Goal: Information Seeking & Learning: Learn about a topic

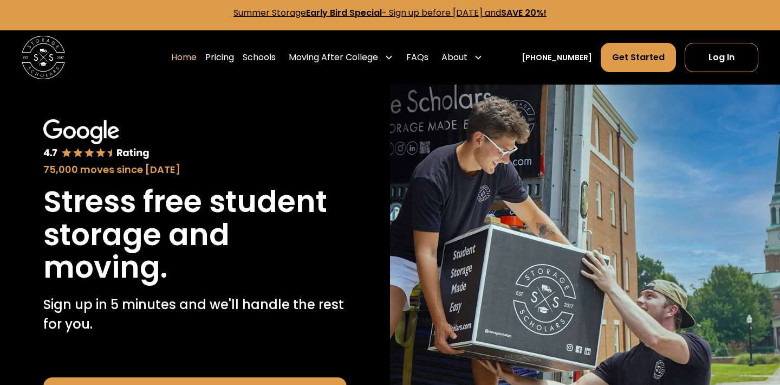
scroll to position [2, 0]
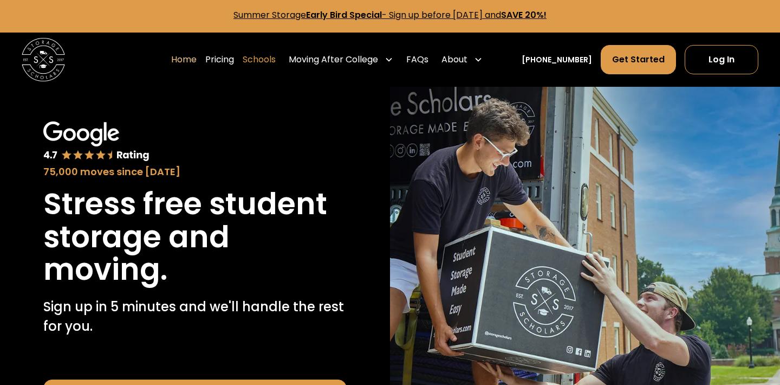
click at [276, 61] on link "Schools" at bounding box center [259, 59] width 33 height 30
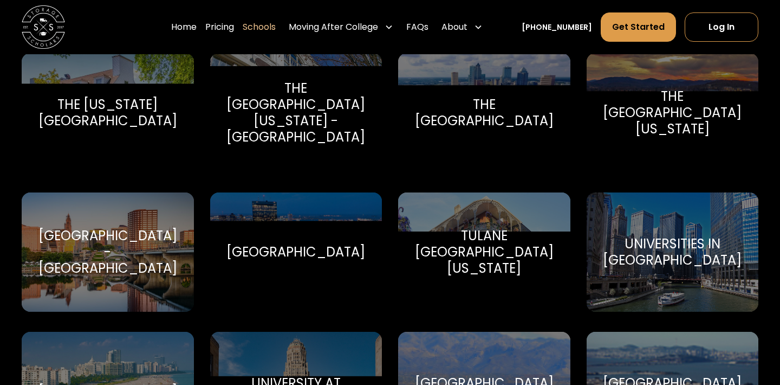
scroll to position [4707, 0]
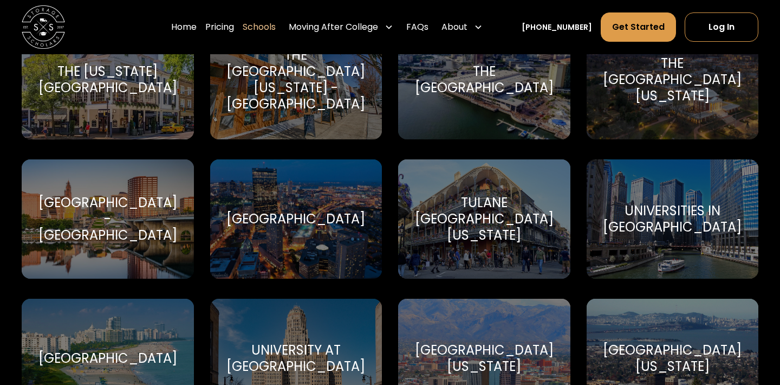
click at [316, 211] on div "Tufts University" at bounding box center [296, 219] width 139 height 16
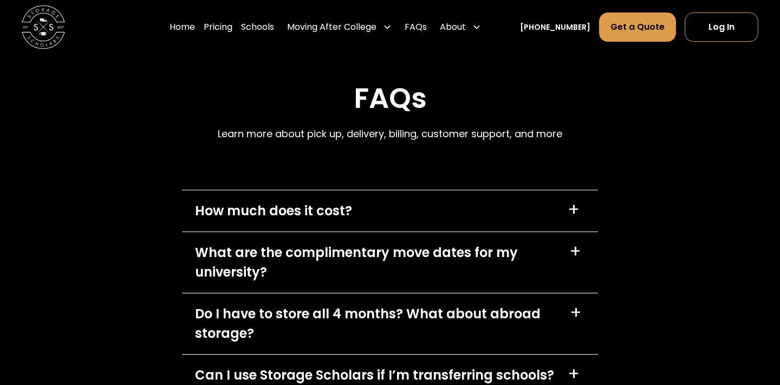
scroll to position [4600, 0]
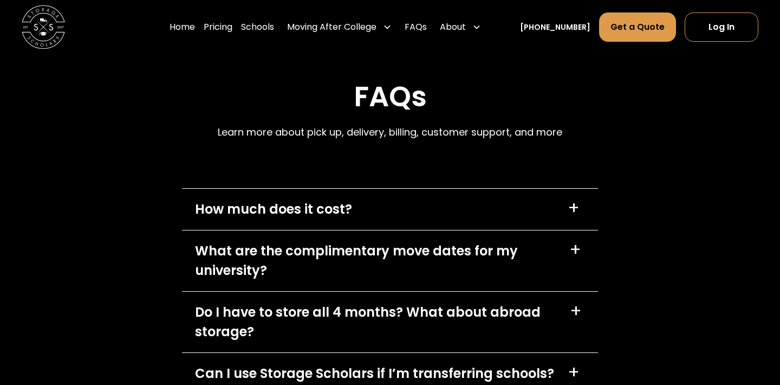
click at [501, 189] on div "How much does it cost? +" at bounding box center [390, 209] width 416 height 41
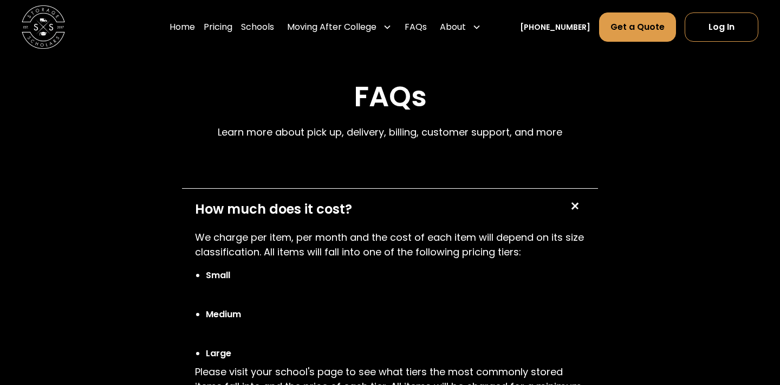
click at [501, 189] on div "How much does it cost? +" at bounding box center [390, 209] width 416 height 41
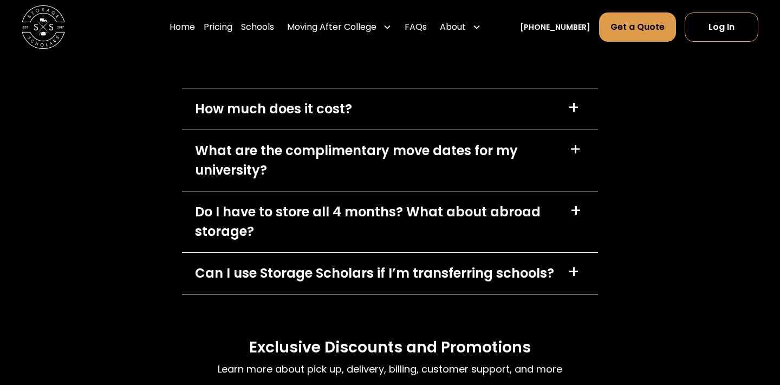
scroll to position [4702, 0]
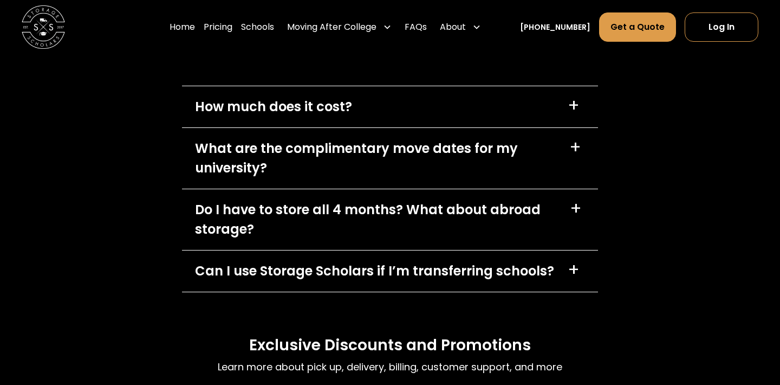
click at [513, 139] on div "What are the complimentary move dates for my university?" at bounding box center [375, 158] width 361 height 39
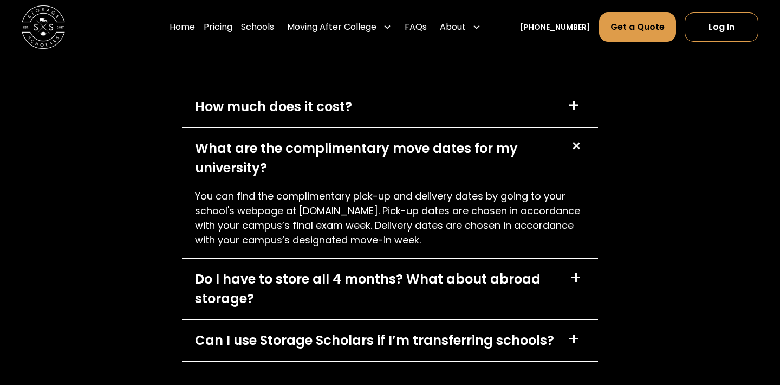
click at [513, 139] on div "What are the complimentary move dates for my university?" at bounding box center [375, 158] width 361 height 39
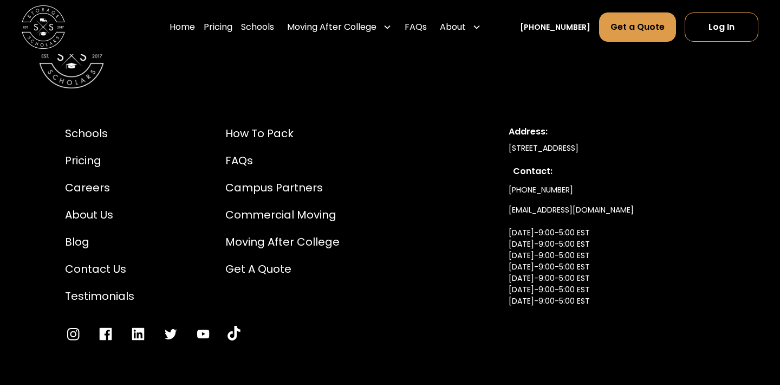
scroll to position [5220, 0]
click at [102, 180] on div "Careers" at bounding box center [99, 188] width 69 height 16
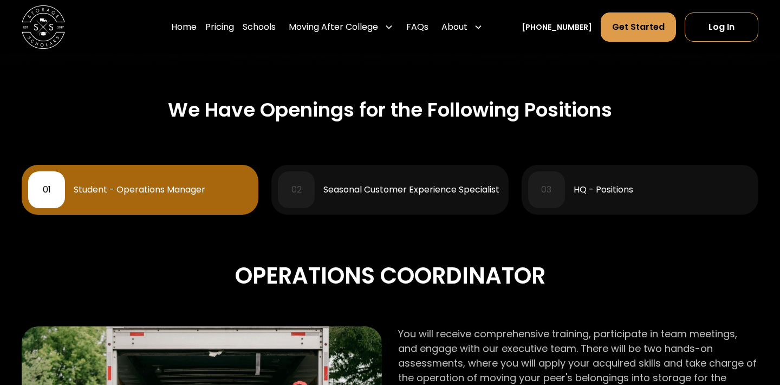
scroll to position [429, 0]
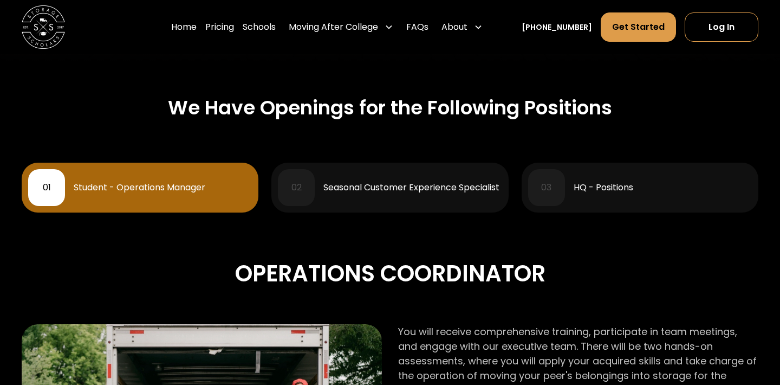
click at [656, 199] on div "03 HQ - Positions" at bounding box center [640, 187] width 224 height 37
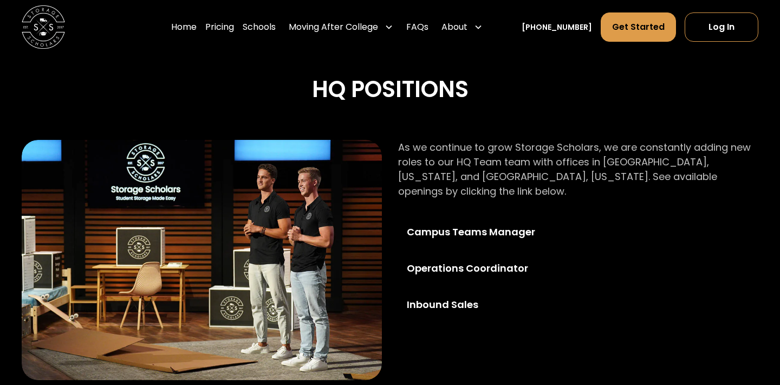
scroll to position [454, 0]
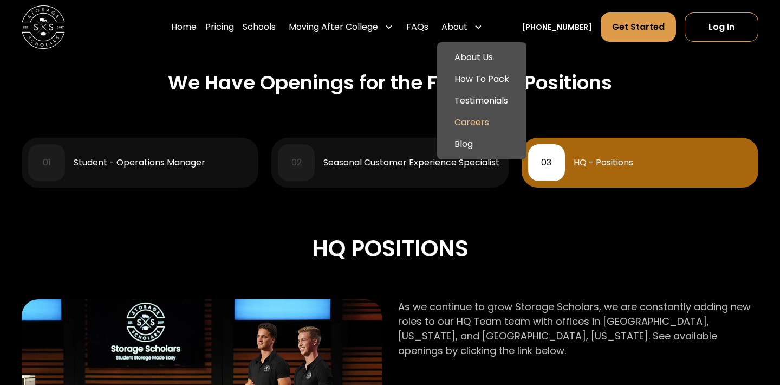
click at [484, 21] on div "About" at bounding box center [462, 27] width 50 height 30
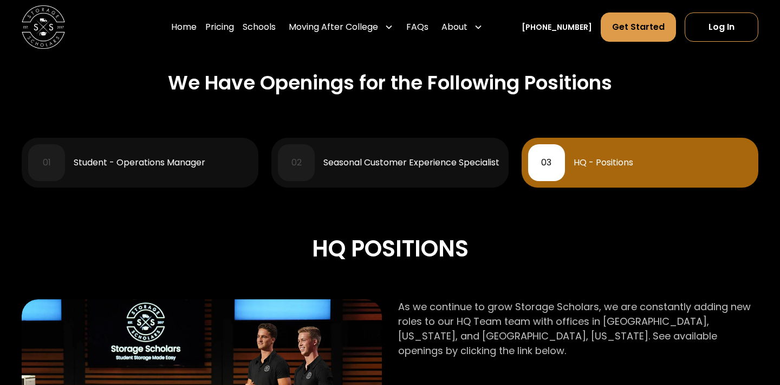
click at [483, 28] on icon at bounding box center [478, 27] width 9 height 9
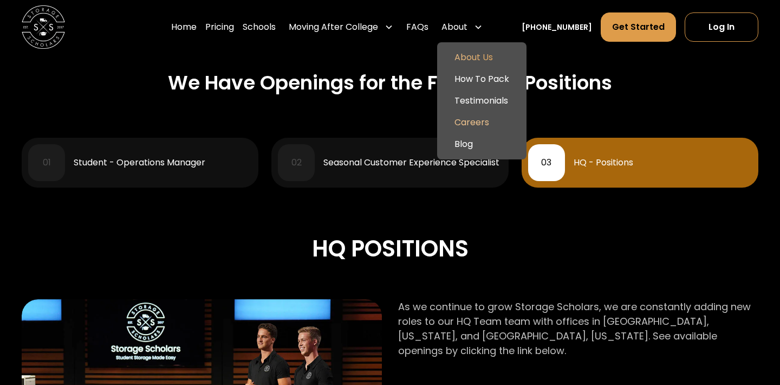
click at [493, 55] on link "About Us" at bounding box center [482, 58] width 81 height 22
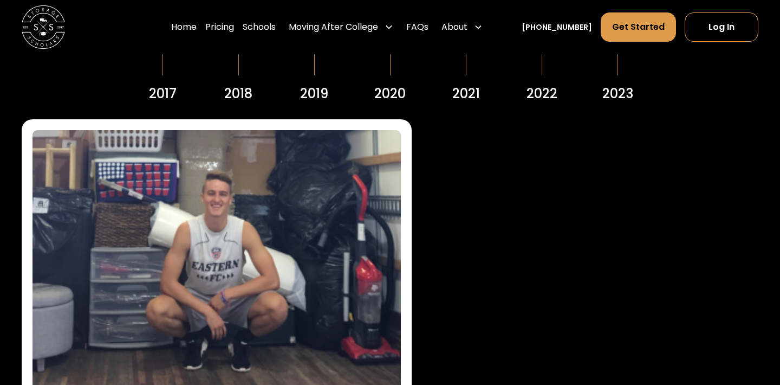
scroll to position [1360, 0]
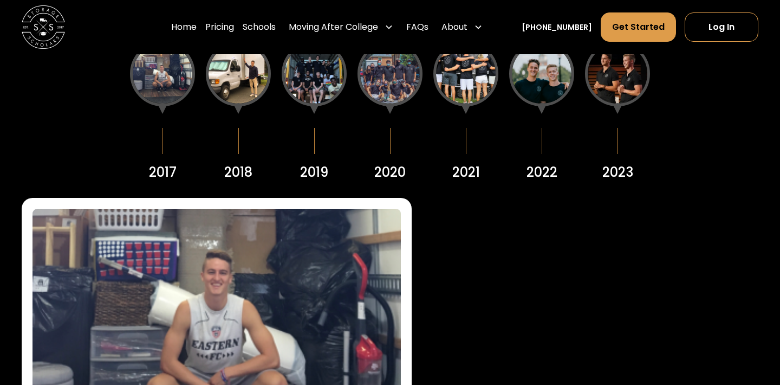
click at [236, 73] on div at bounding box center [238, 73] width 65 height 65
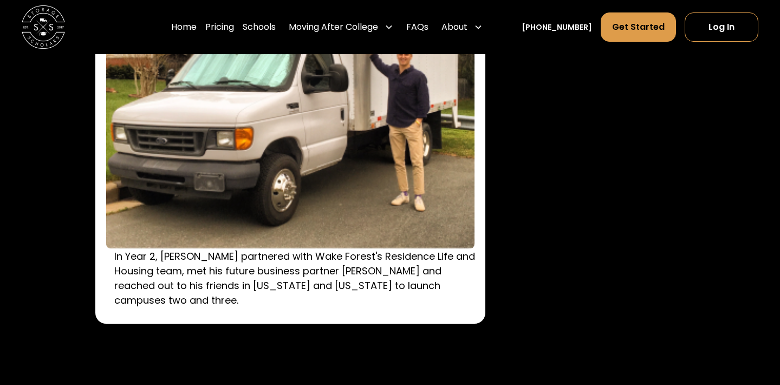
scroll to position [1596, 0]
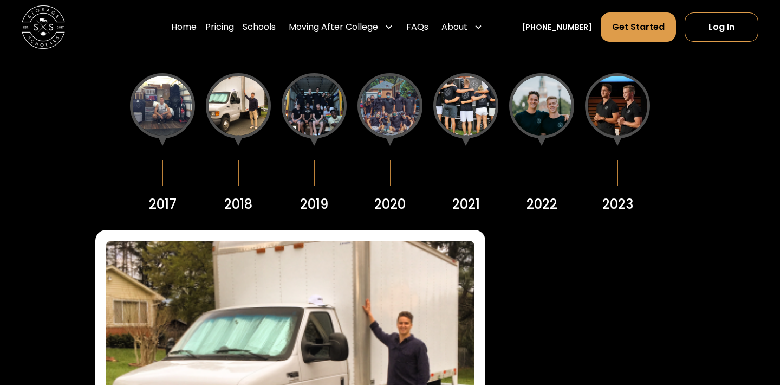
click at [306, 107] on div at bounding box center [314, 105] width 65 height 65
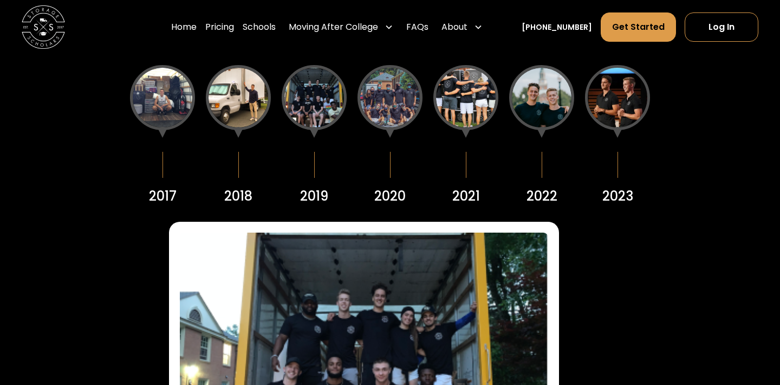
scroll to position [1337, 0]
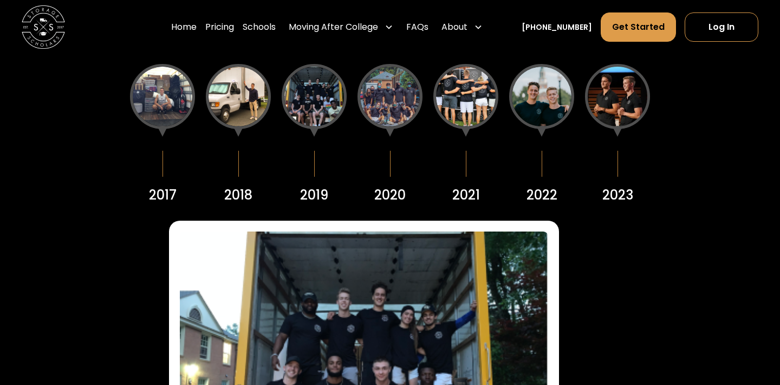
click at [329, 108] on div at bounding box center [314, 96] width 65 height 65
click at [370, 102] on div at bounding box center [390, 96] width 65 height 65
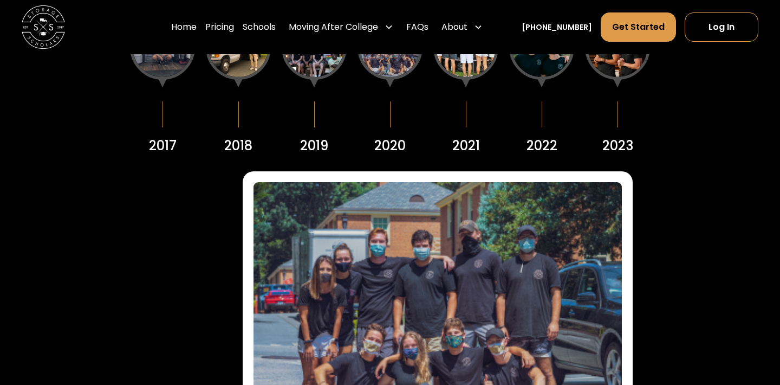
scroll to position [1376, 0]
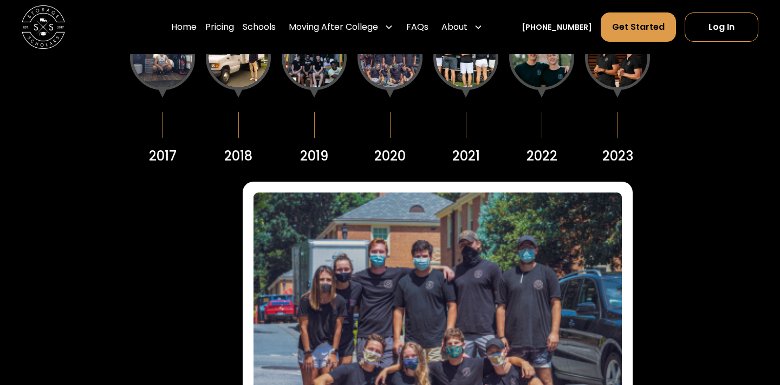
click at [447, 82] on div at bounding box center [466, 57] width 65 height 65
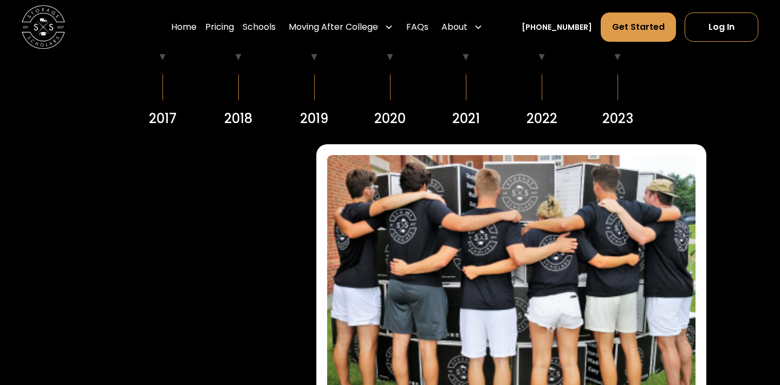
scroll to position [1309, 0]
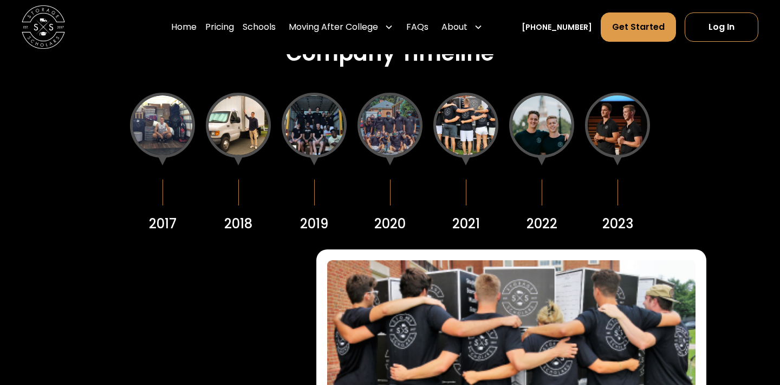
click at [605, 119] on div at bounding box center [617, 125] width 65 height 65
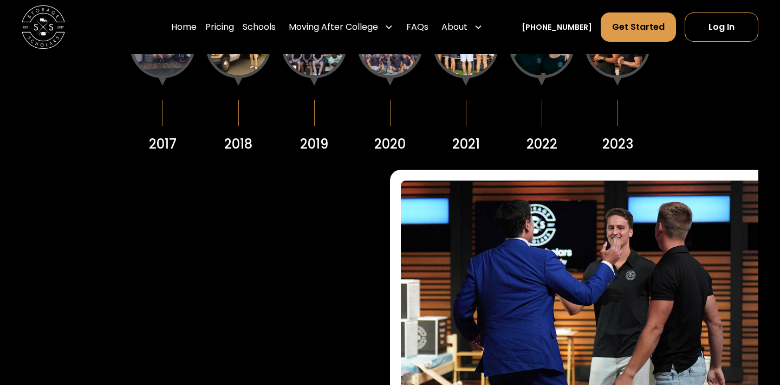
scroll to position [1355, 0]
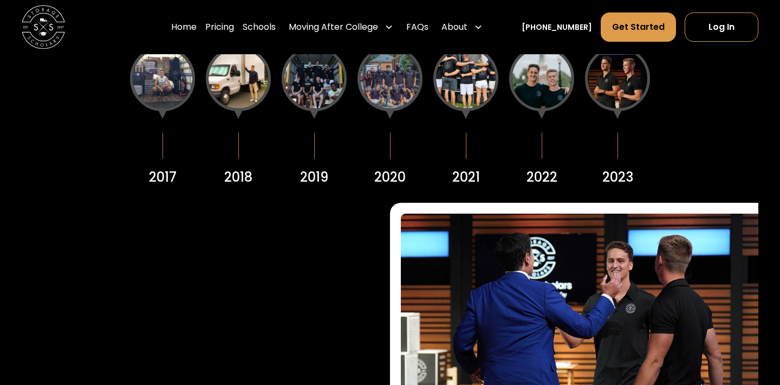
click at [628, 100] on div at bounding box center [617, 78] width 65 height 65
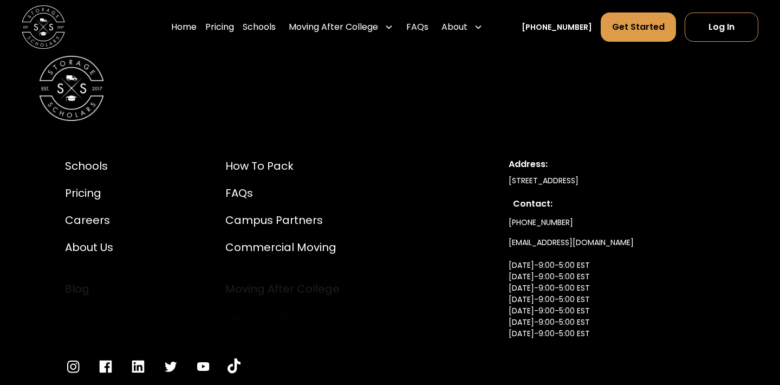
scroll to position [5939, 0]
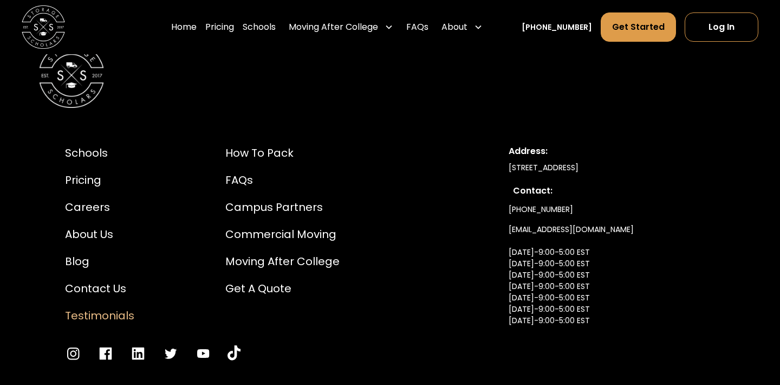
click at [109, 307] on div "Testimonials" at bounding box center [99, 315] width 69 height 16
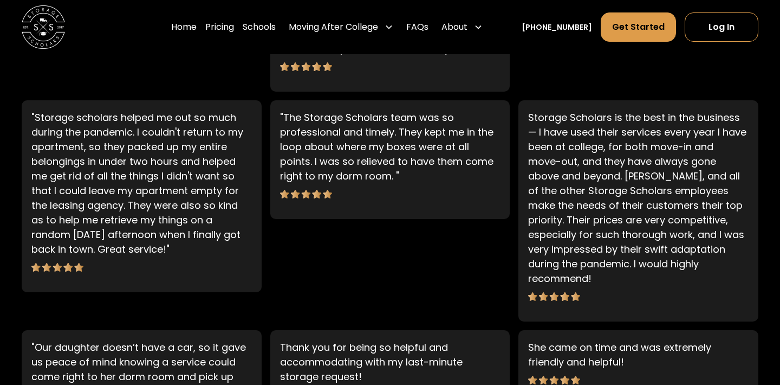
scroll to position [847, 0]
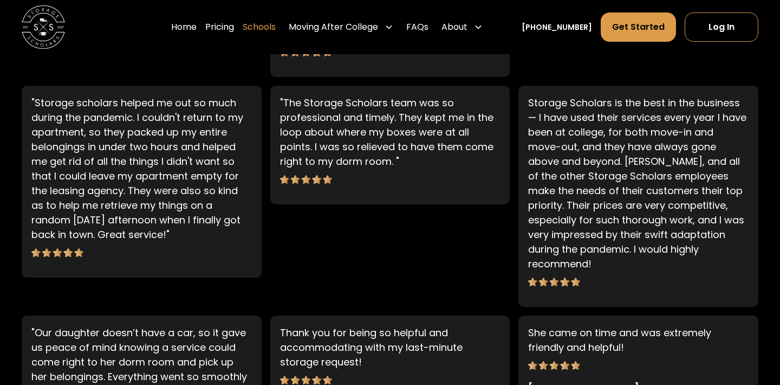
click at [275, 26] on link "Schools" at bounding box center [259, 27] width 33 height 30
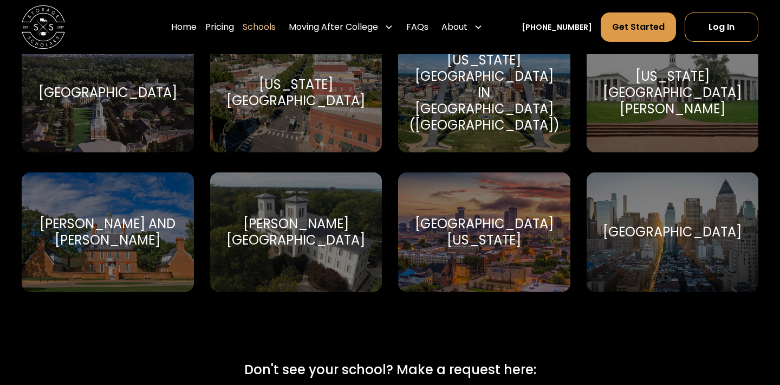
scroll to position [6644, 0]
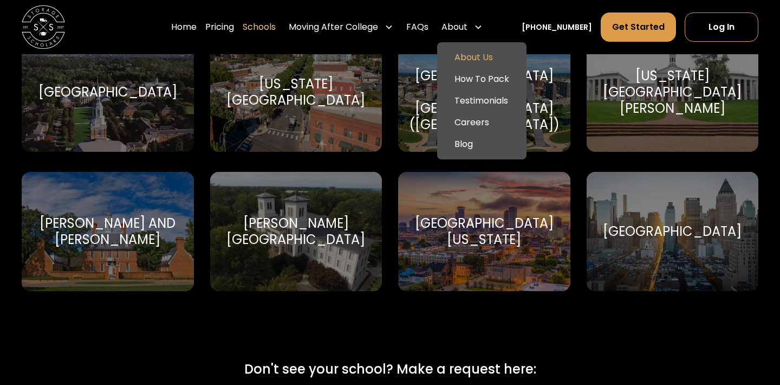
click at [486, 53] on link "About Us" at bounding box center [482, 58] width 81 height 22
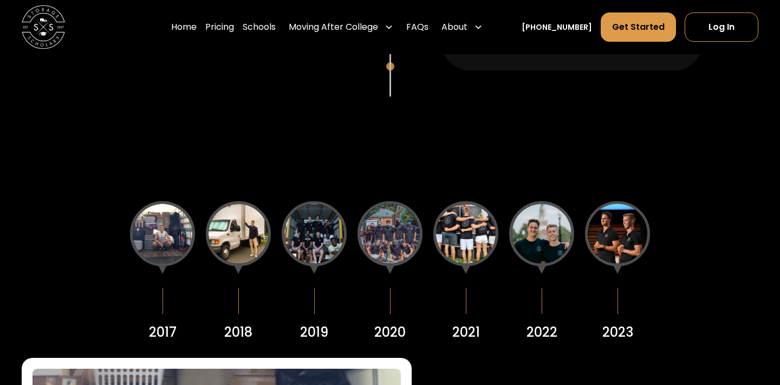
scroll to position [1227, 0]
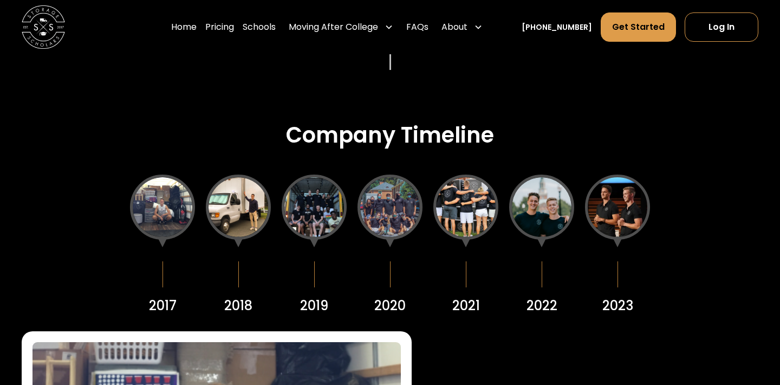
click at [553, 218] on div at bounding box center [541, 206] width 65 height 65
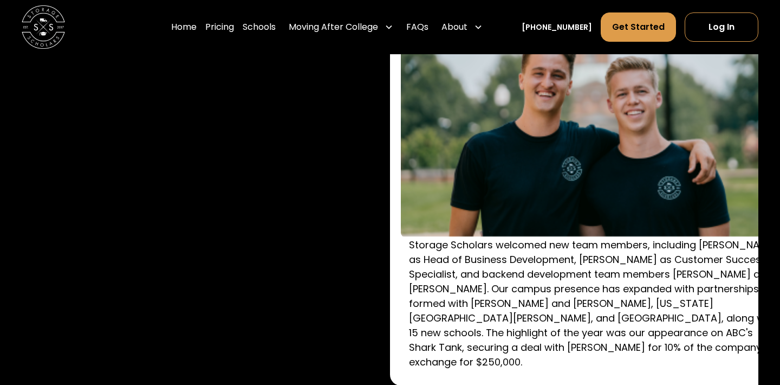
scroll to position [1625, 0]
